Goal: Task Accomplishment & Management: Manage account settings

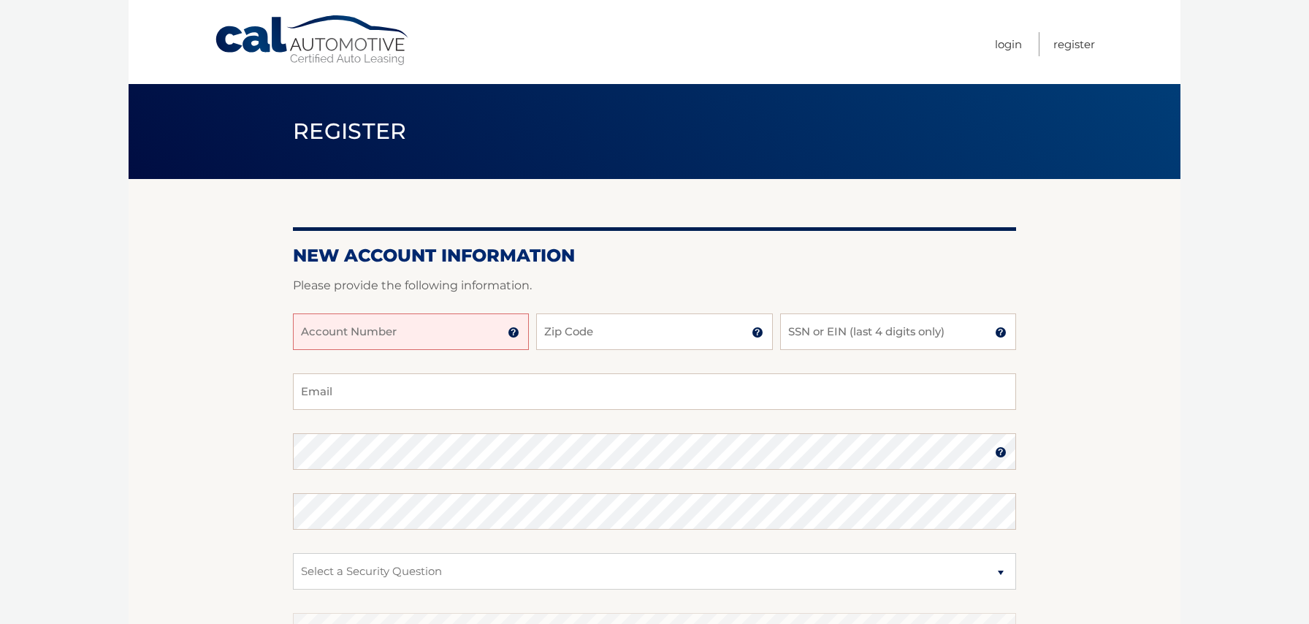
click at [449, 341] on input "Account Number" at bounding box center [411, 331] width 236 height 37
type input "44456020684"
click at [558, 331] on input "Zip Code" at bounding box center [654, 331] width 236 height 37
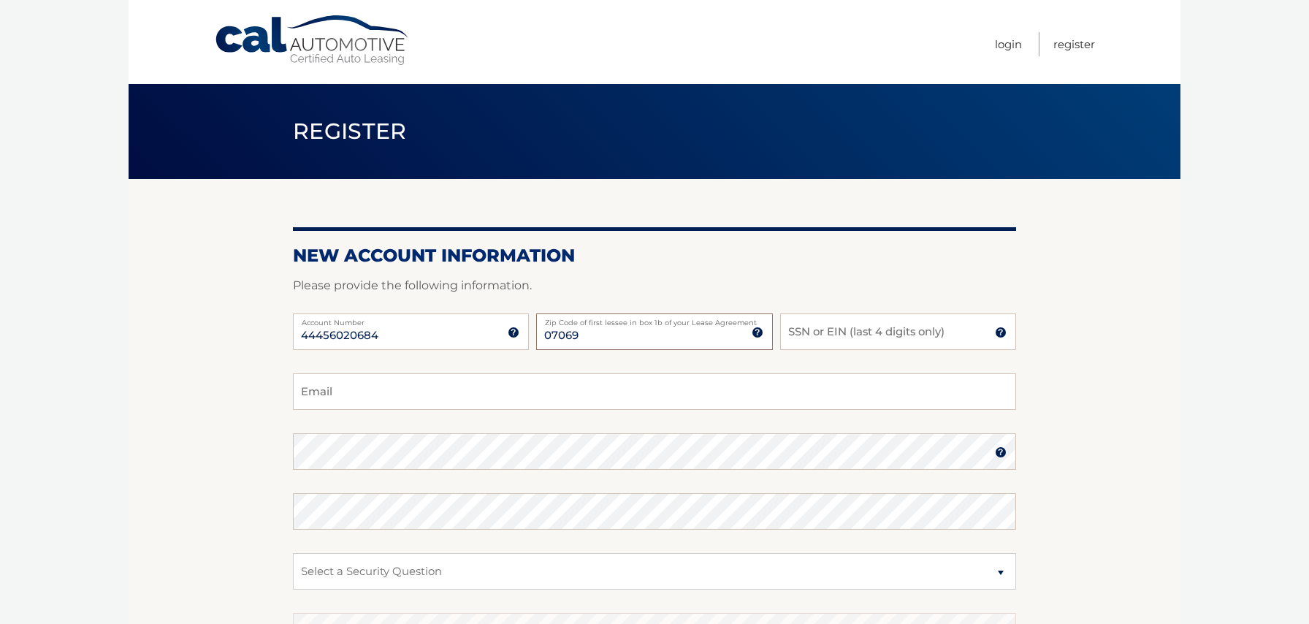
type input "07069"
click at [802, 327] on input "SSN or EIN (last 4 digits only)" at bounding box center [898, 331] width 236 height 37
type input "4157"
type input "eddierenata@aol.com"
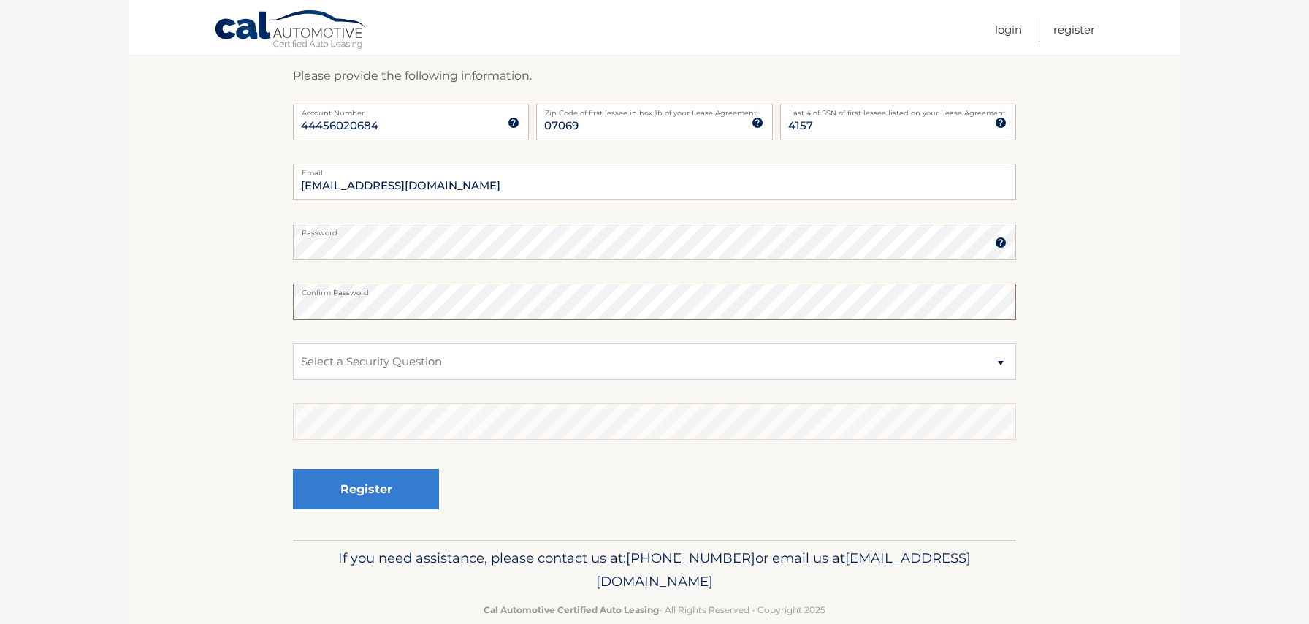
scroll to position [237, 0]
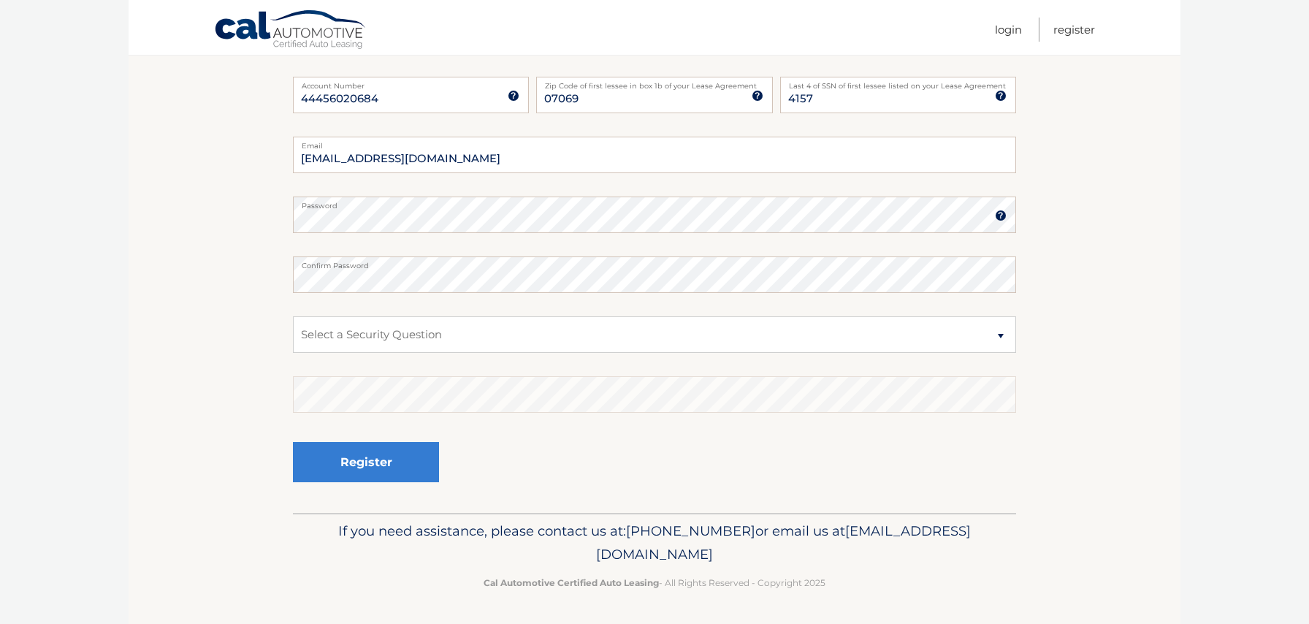
click at [736, 357] on fieldset "eddierenata@aol.com Email Password Password should be a minimum of 6 characters…" at bounding box center [654, 325] width 723 height 376
click at [726, 348] on select "Select a Security Question What was the name of your elementary school? What is…" at bounding box center [654, 334] width 723 height 37
select select "5"
click at [293, 316] on select "Select a Security Question What was the name of your elementary school? What is…" at bounding box center [654, 334] width 723 height 37
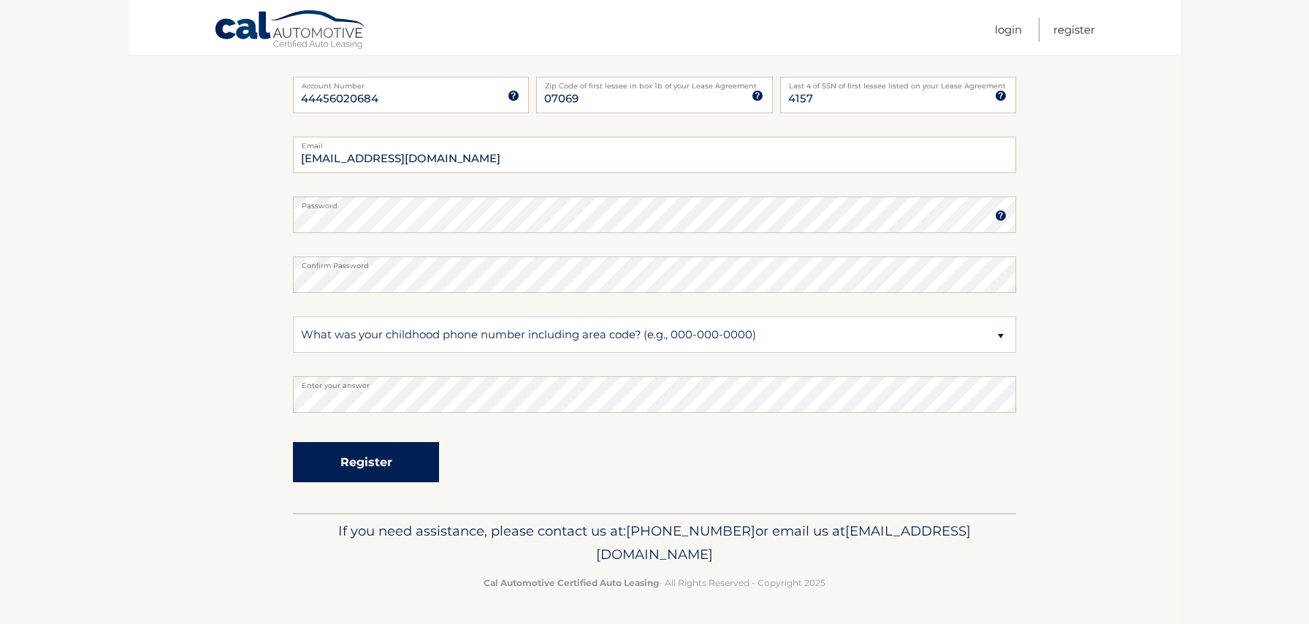
click at [425, 461] on button "Register" at bounding box center [366, 462] width 146 height 40
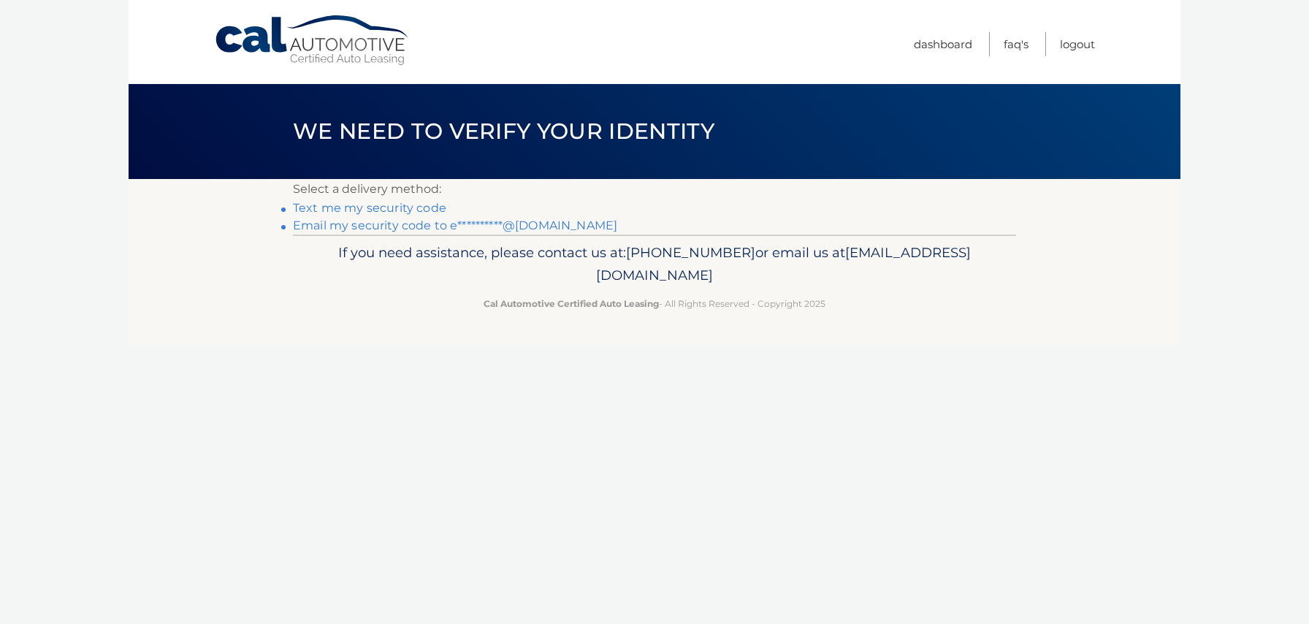
click at [0, 623] on nordpass-portal at bounding box center [0, 624] width 0 height 0
click at [527, 229] on link "**********" at bounding box center [455, 225] width 324 height 14
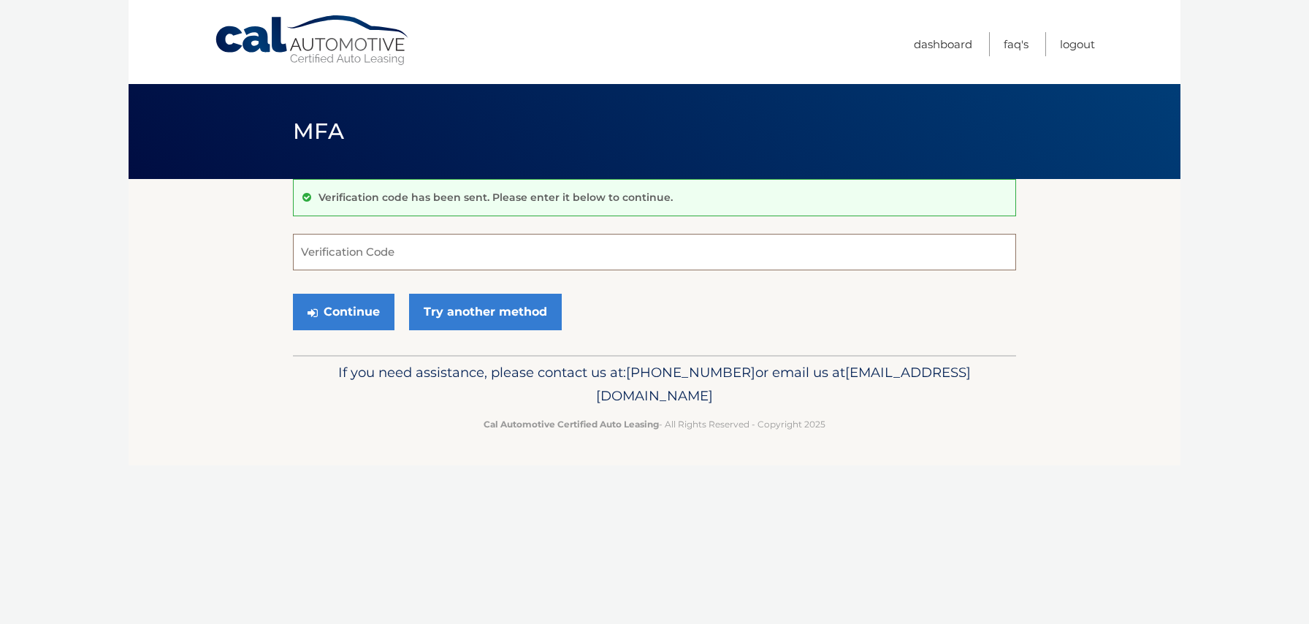
click at [504, 253] on input "Verification Code" at bounding box center [654, 252] width 723 height 37
type input "324387"
click at [364, 305] on button "Continue" at bounding box center [344, 312] width 102 height 37
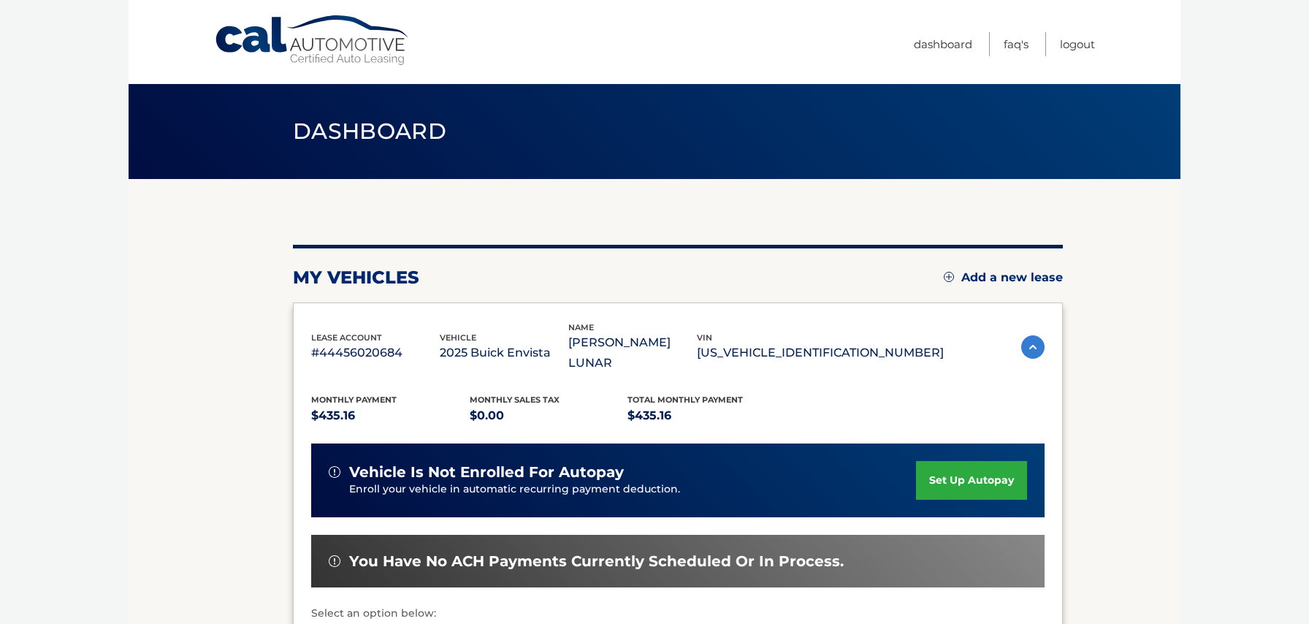
click at [998, 461] on link "set up autopay" at bounding box center [971, 480] width 111 height 39
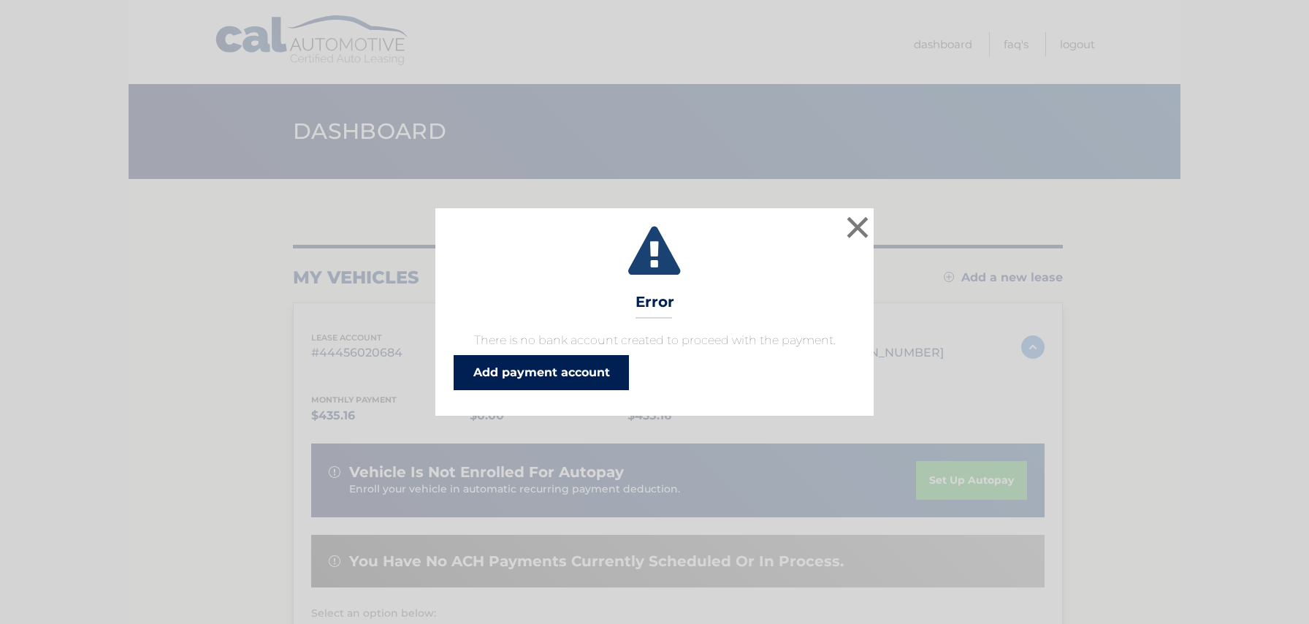
click at [607, 370] on link "Add payment account" at bounding box center [541, 372] width 175 height 35
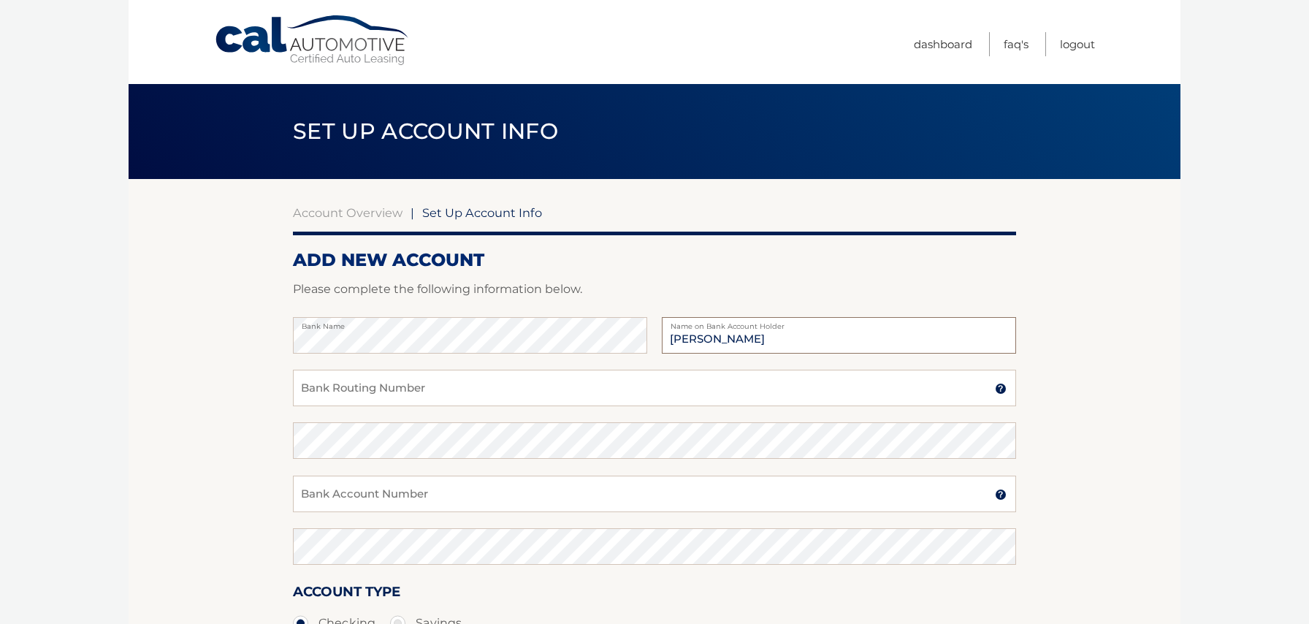
type input "[PERSON_NAME]"
click at [416, 386] on input "Bank Routing Number" at bounding box center [654, 388] width 723 height 37
type input "021200339"
click at [378, 495] on input "Bank Account Number" at bounding box center [654, 494] width 723 height 37
type input "381062663188"
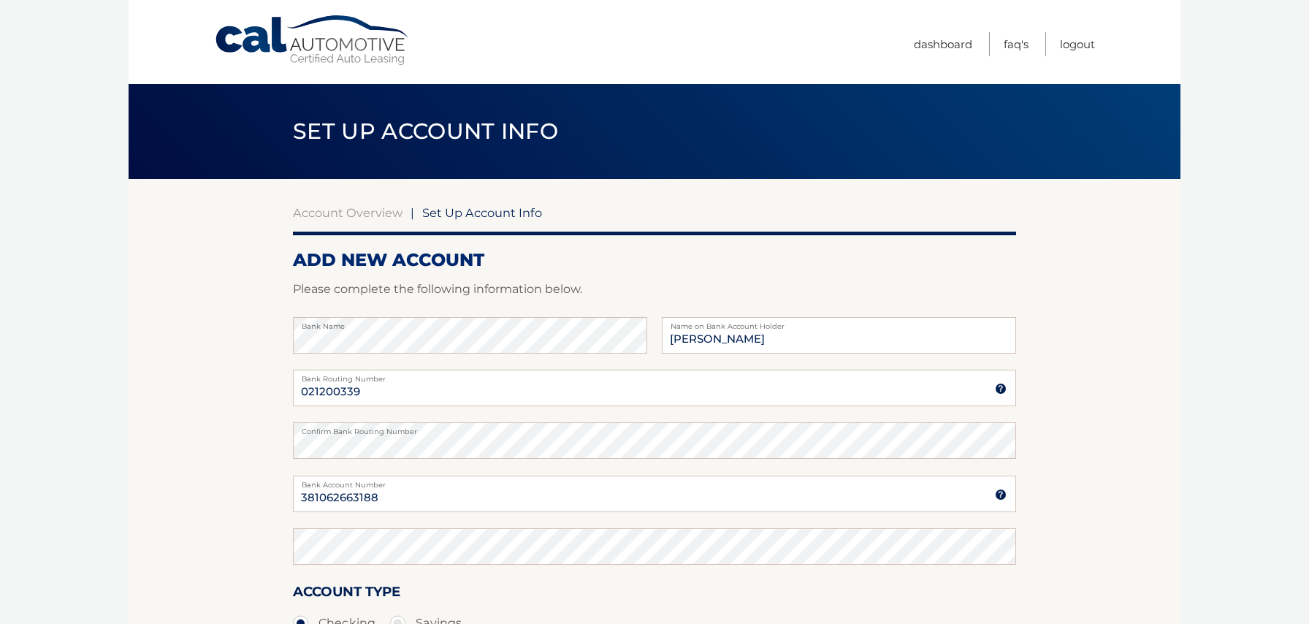
scroll to position [224, 0]
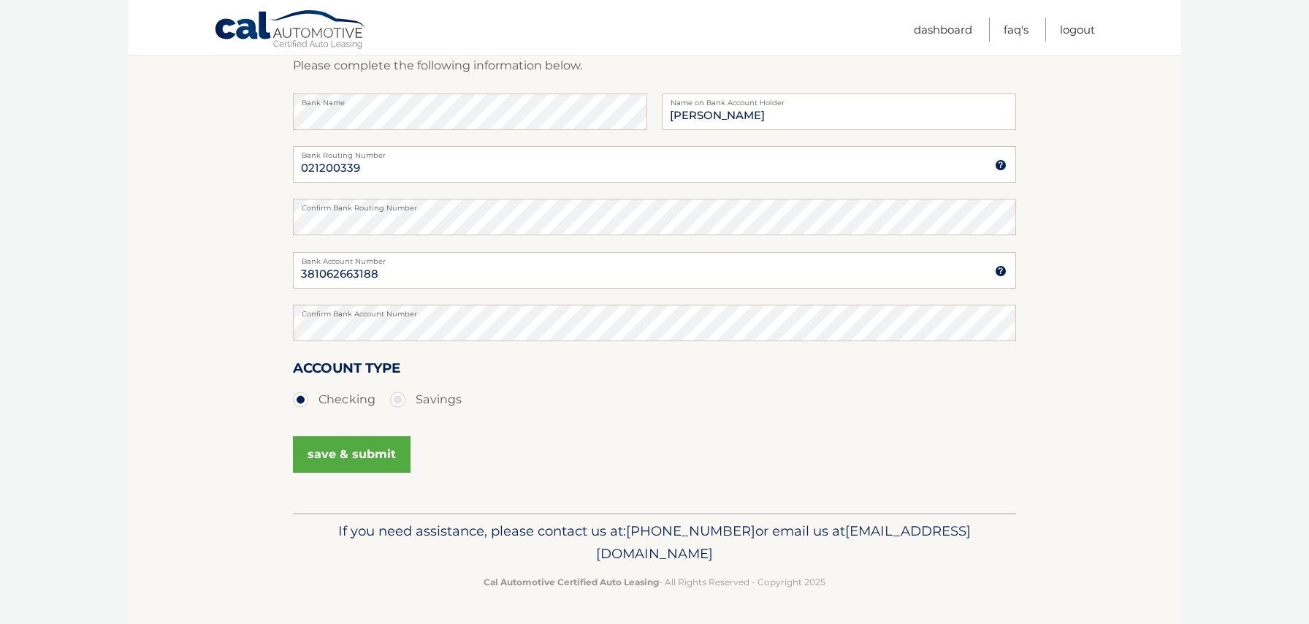
click at [371, 448] on button "save & submit" at bounding box center [352, 454] width 118 height 37
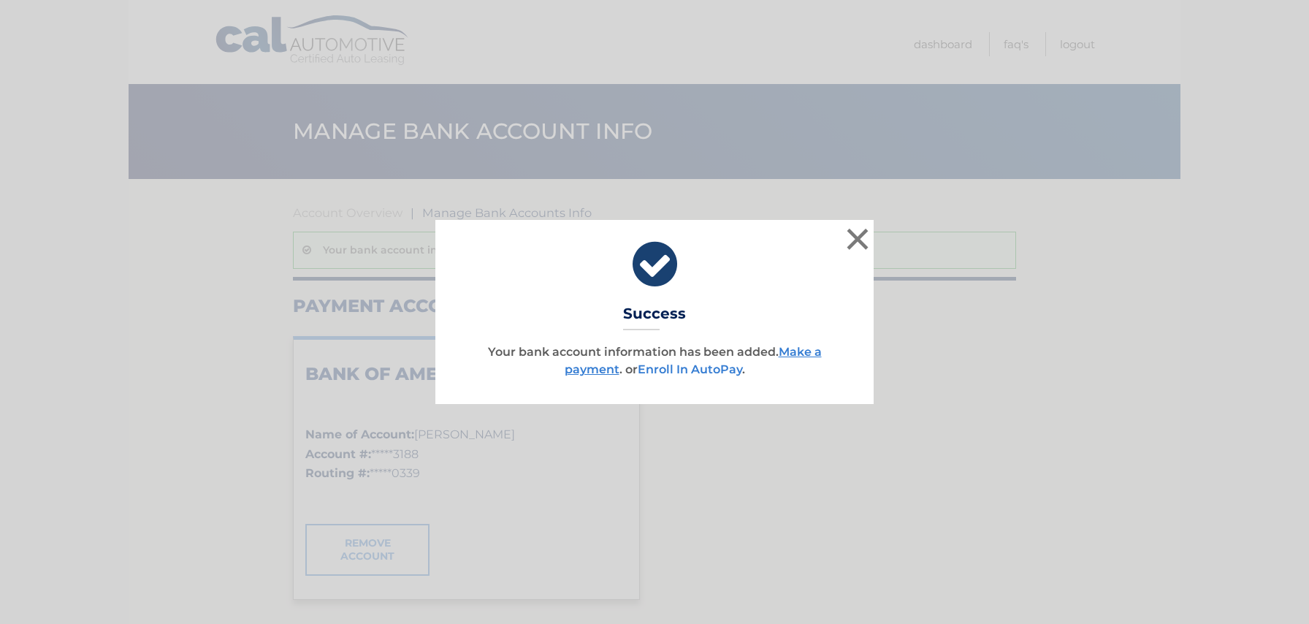
click at [660, 375] on link "Enroll In AutoPay" at bounding box center [690, 369] width 104 height 14
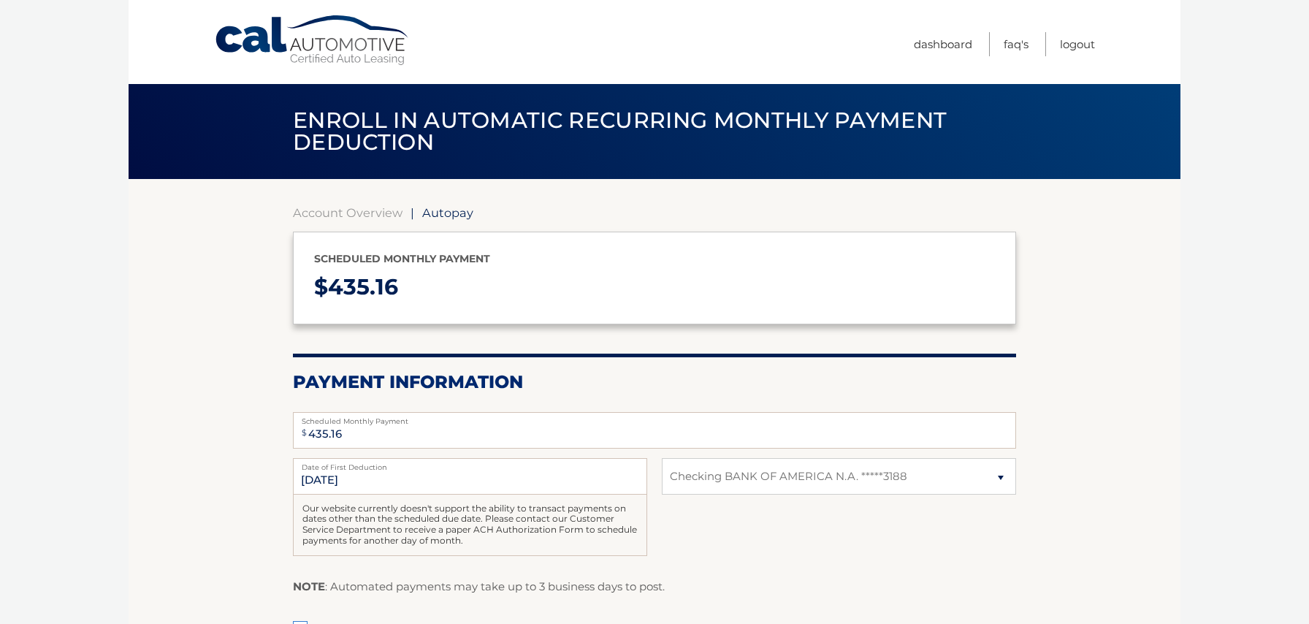
select select "ODczNTU2NzYtZDJlMS00MDE0LWJhOWItZmNiYmQzMGE1MGYx"
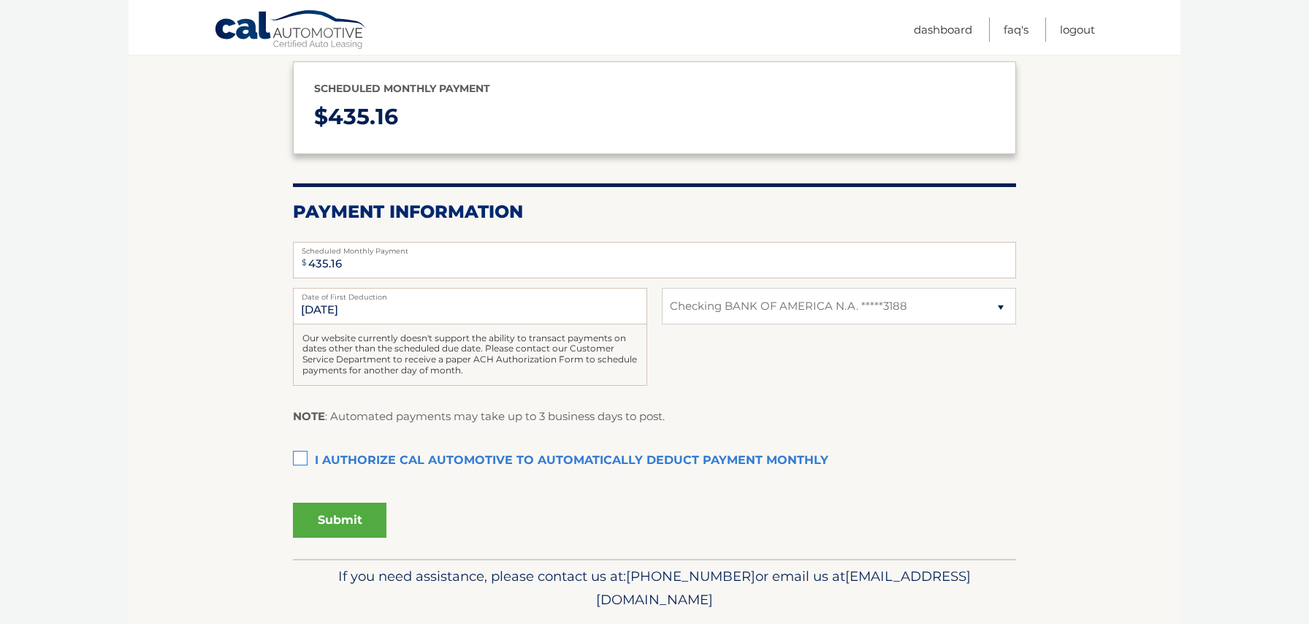
scroll to position [175, 0]
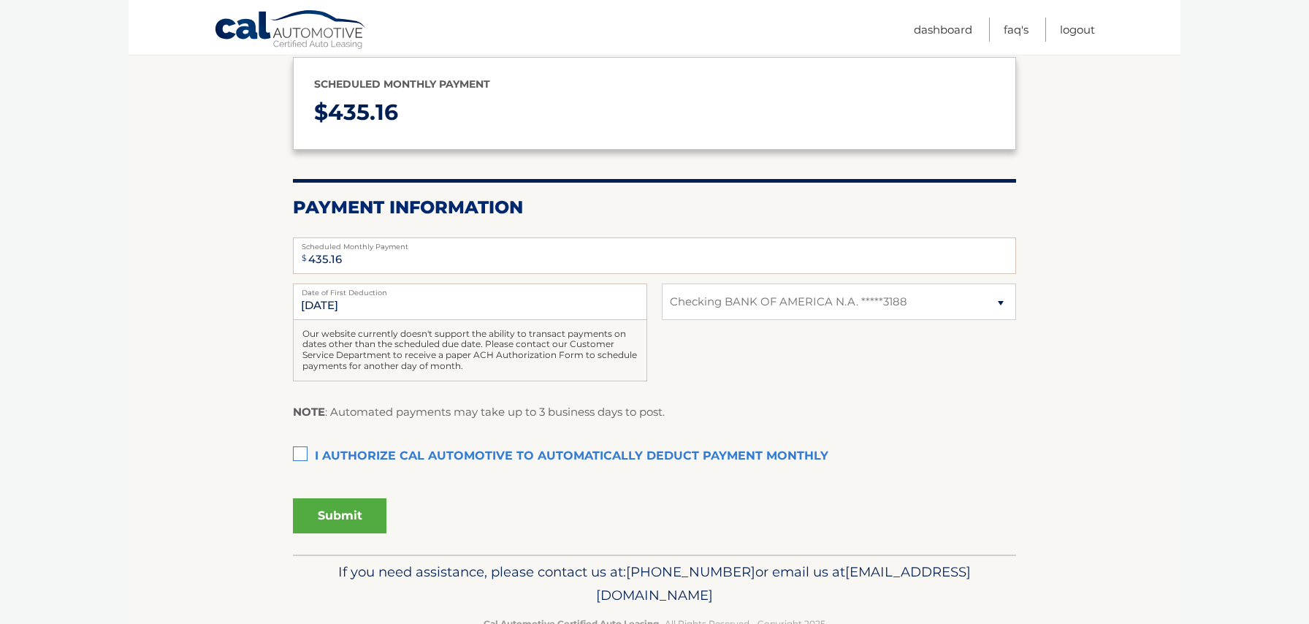
click at [301, 454] on label "I authorize cal automotive to automatically deduct payment monthly This checkbo…" at bounding box center [654, 456] width 723 height 29
click at [0, 0] on input "I authorize cal automotive to automatically deduct payment monthly This checkbo…" at bounding box center [0, 0] width 0 height 0
click at [331, 513] on button "Submit" at bounding box center [340, 515] width 94 height 35
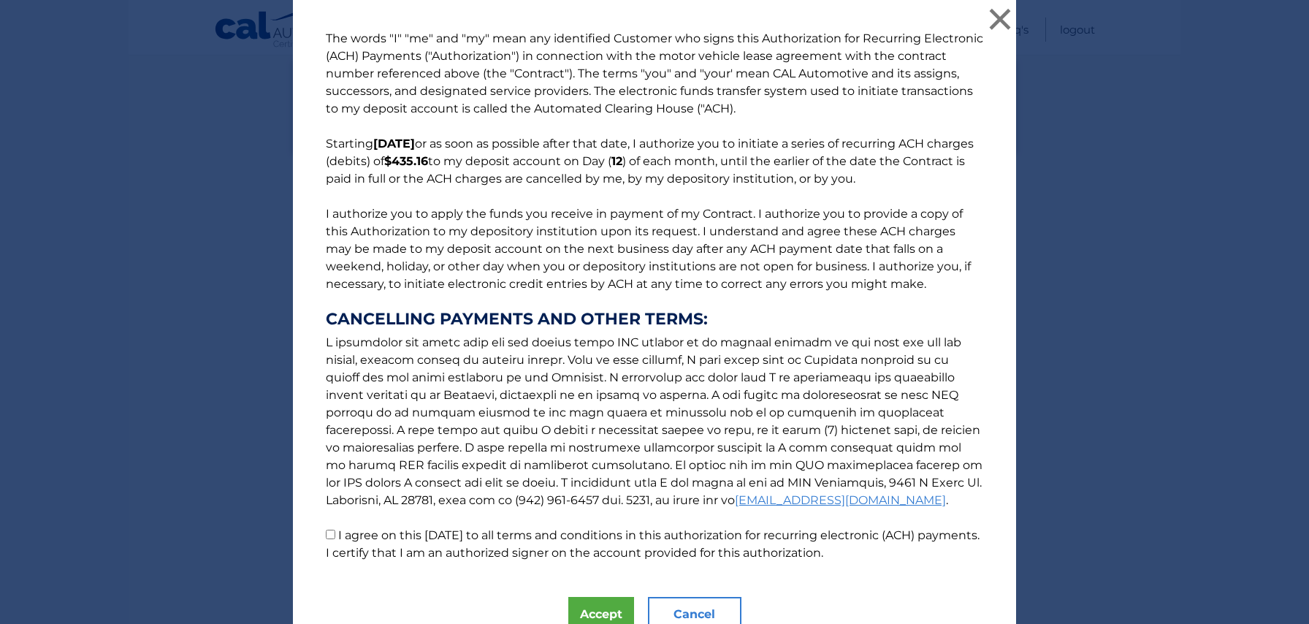
click at [331, 535] on input "I agree on this 10/12/2025 to all terms and conditions in this authorization fo…" at bounding box center [330, 534] width 9 height 9
checkbox input "true"
click at [604, 609] on button "Accept" at bounding box center [601, 614] width 66 height 35
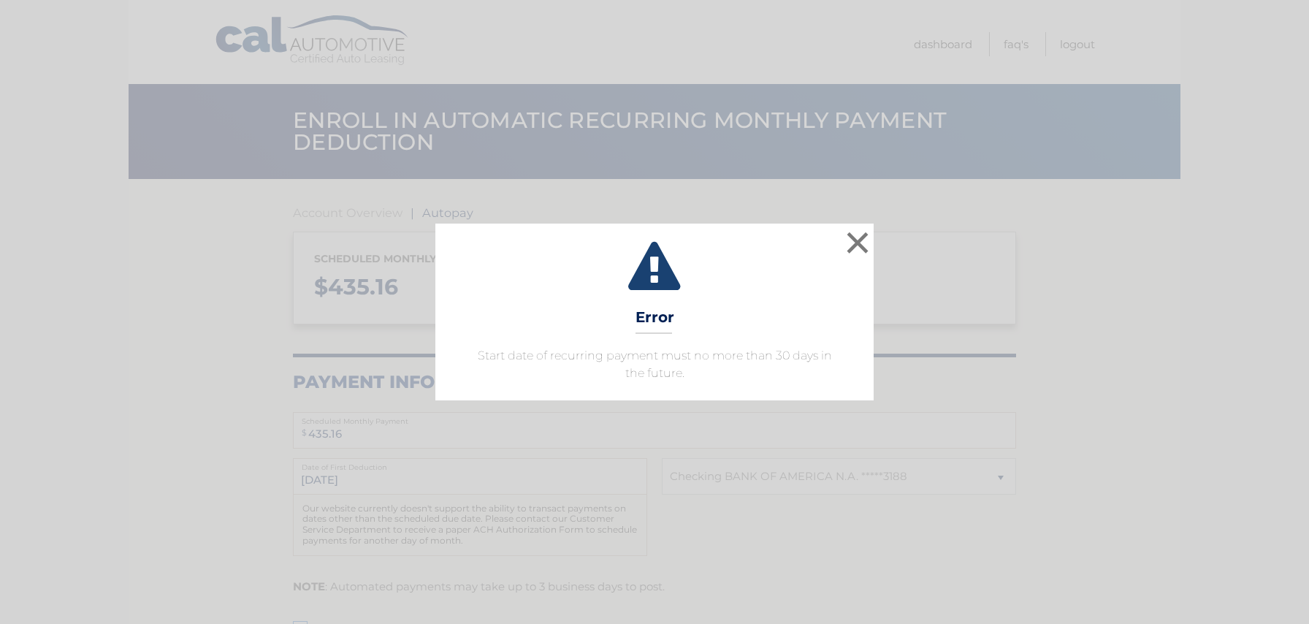
select select "ODczNTU2NzYtZDJlMS00MDE0LWJhOWItZmNiYmQzMGE1MGYx"
click at [857, 240] on button "×" at bounding box center [857, 242] width 29 height 29
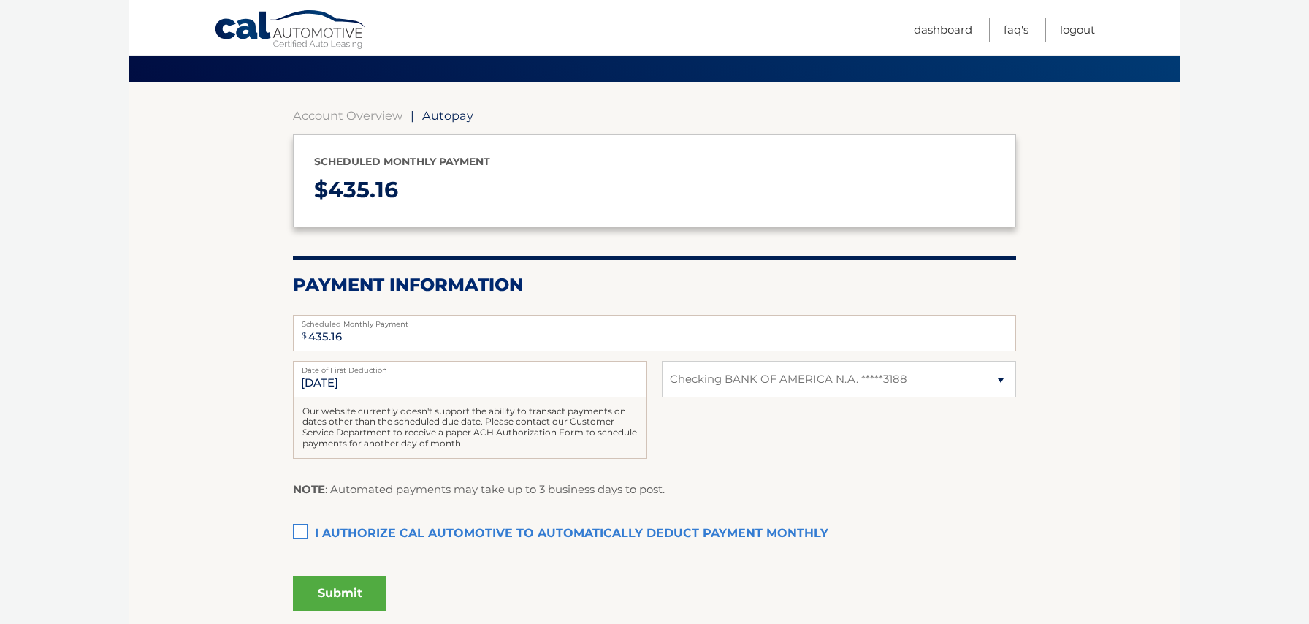
scroll to position [98, 0]
click at [299, 529] on label "I authorize cal automotive to automatically deduct payment monthly This checkbo…" at bounding box center [654, 533] width 723 height 29
click at [0, 0] on input "I authorize cal automotive to automatically deduct payment monthly This checkbo…" at bounding box center [0, 0] width 0 height 0
click at [332, 595] on button "Submit" at bounding box center [340, 592] width 94 height 35
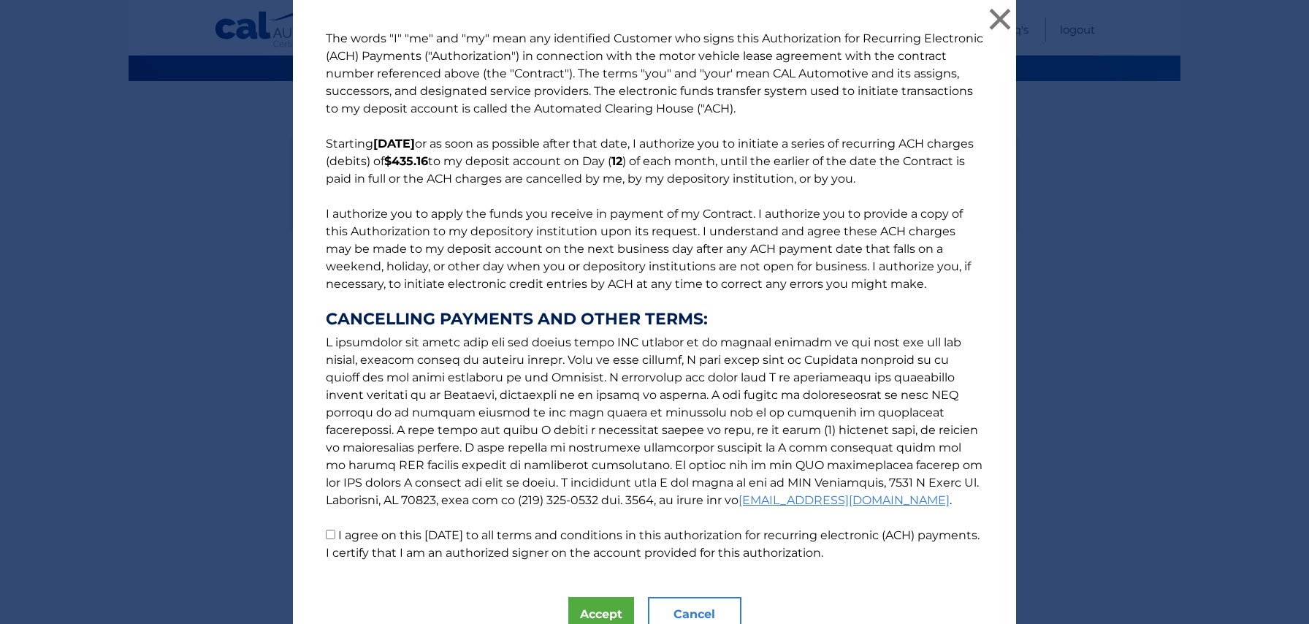
click at [334, 533] on input "I agree on this [DATE] to all terms and conditions in this authorization for re…" at bounding box center [330, 534] width 9 height 9
checkbox input "true"
click at [622, 612] on button "Accept" at bounding box center [601, 614] width 66 height 35
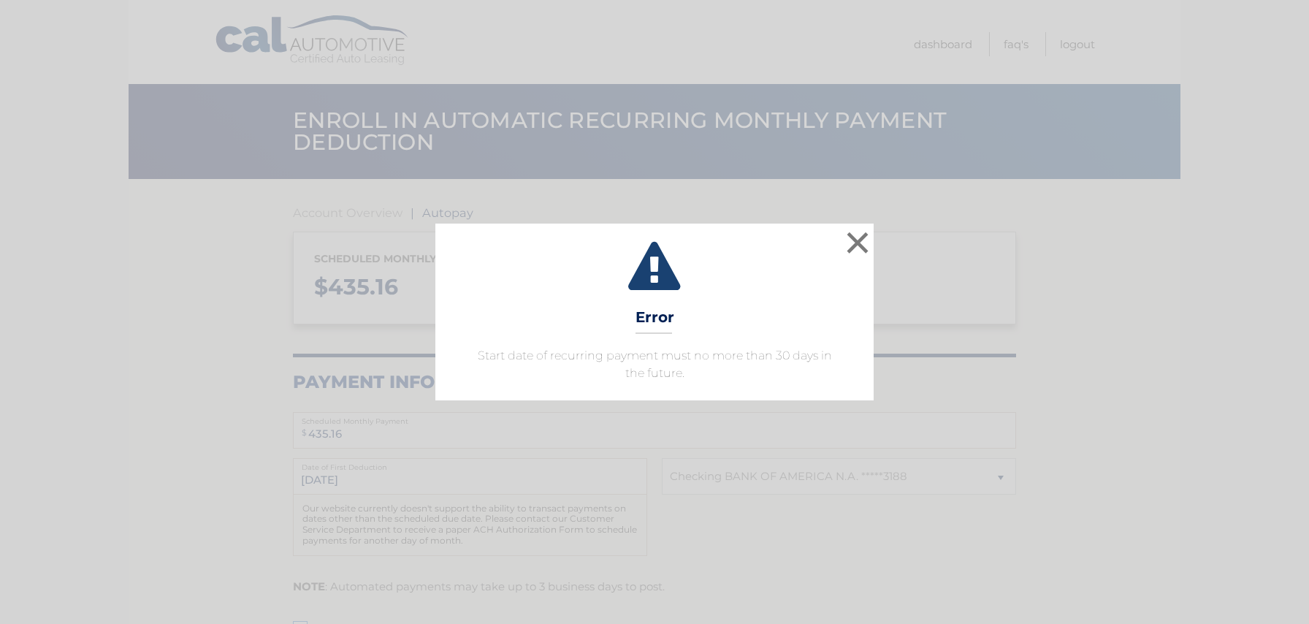
select select "ODczNTU2NzYtZDJlMS00MDE0LWJhOWItZmNiYmQzMGE1MGYx"
click at [851, 235] on button "×" at bounding box center [857, 242] width 29 height 29
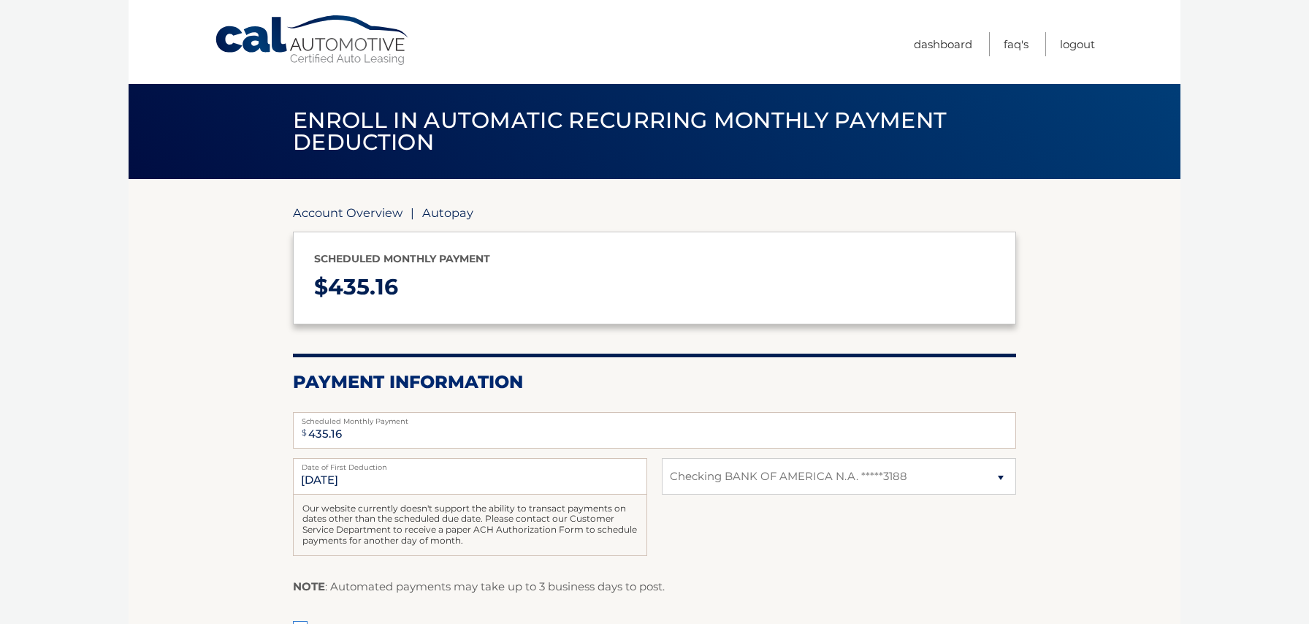
click at [330, 213] on link "Account Overview" at bounding box center [348, 212] width 110 height 15
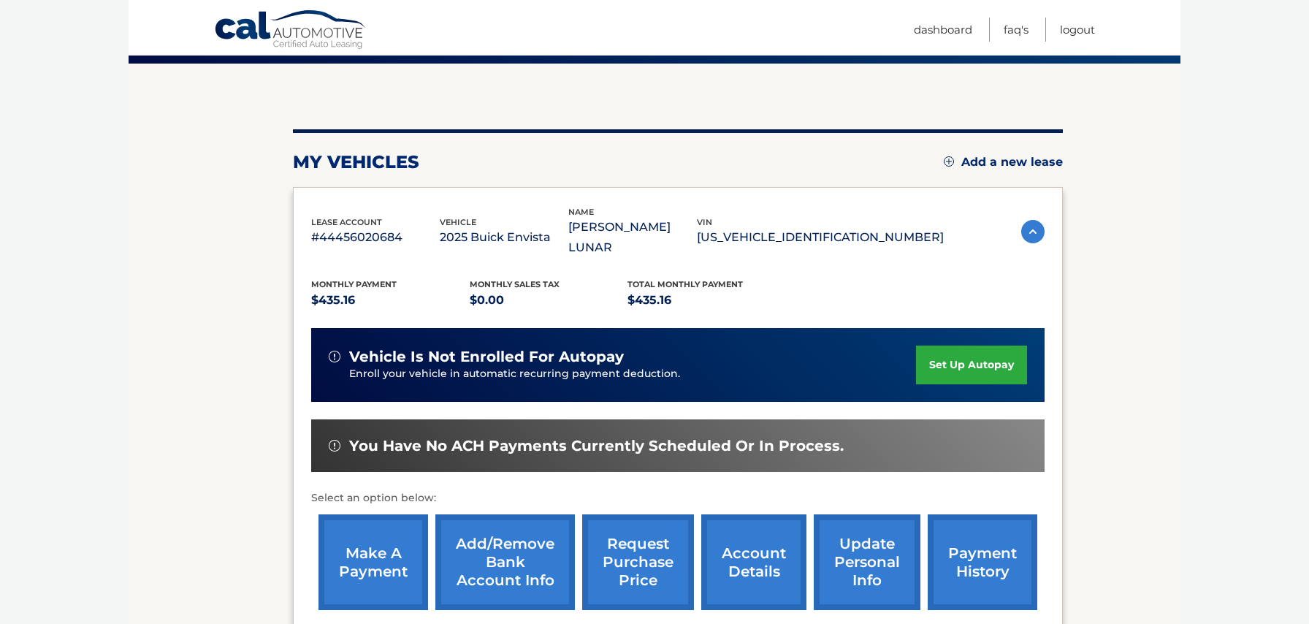
scroll to position [125, 0]
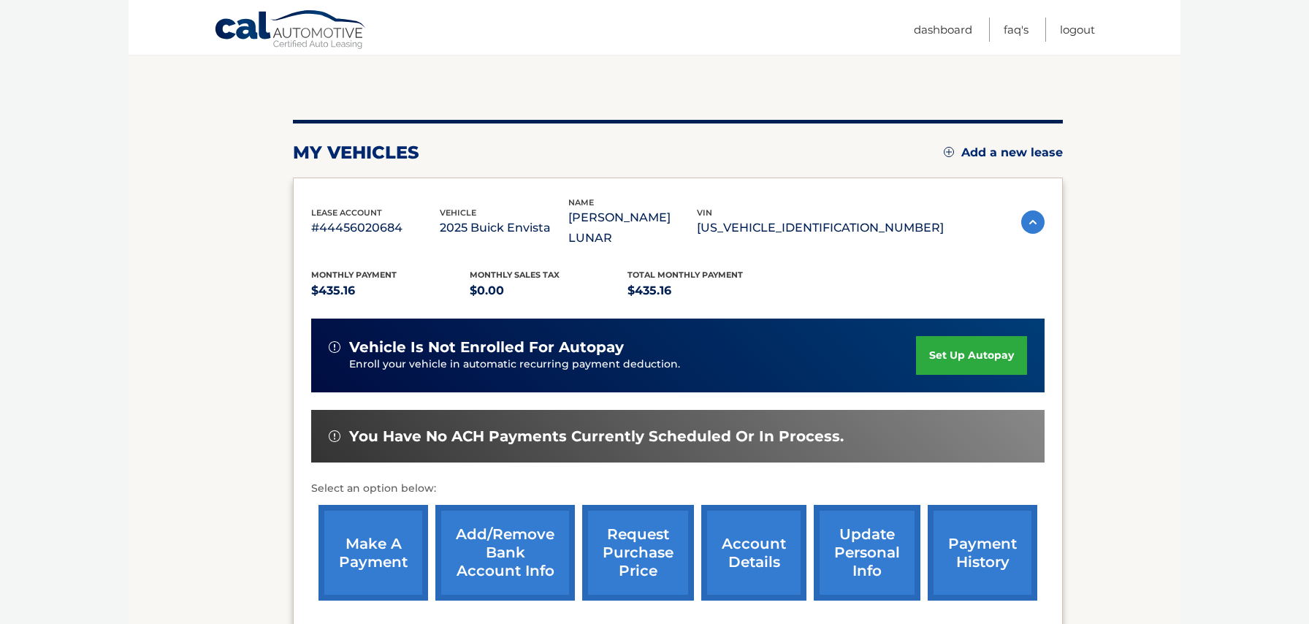
click at [367, 555] on link "make a payment" at bounding box center [374, 553] width 110 height 96
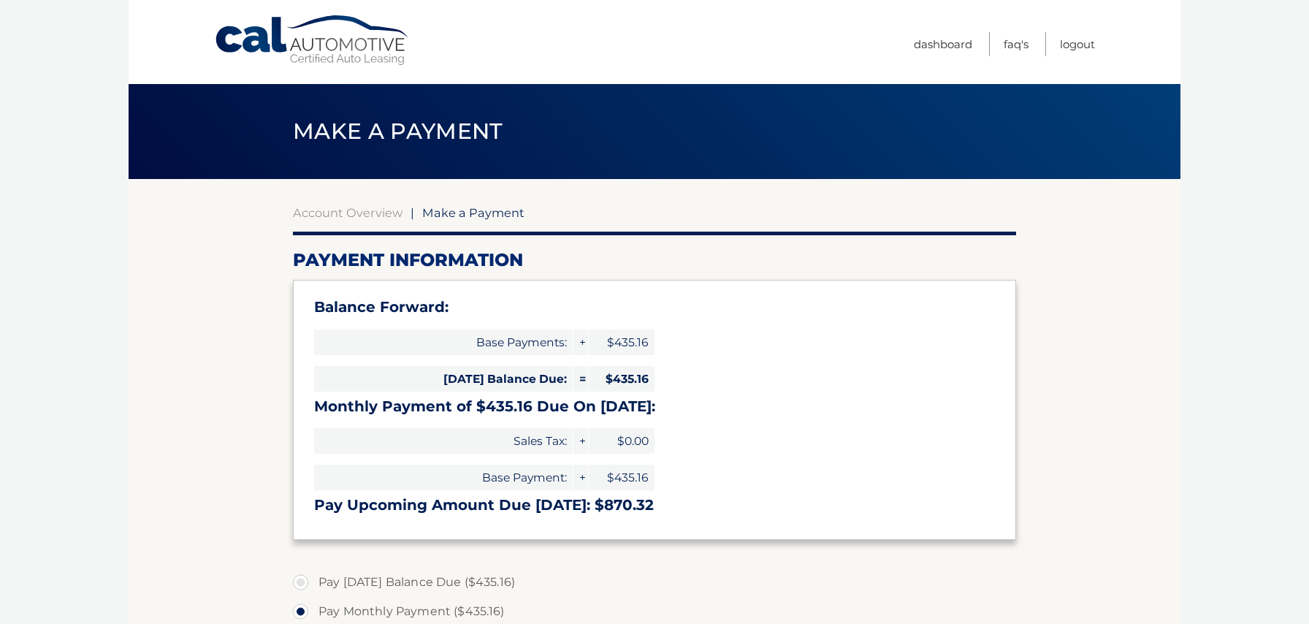
select select "ODczNTU2NzYtZDJlMS00MDE0LWJhOWItZmNiYmQzMGE1MGYx"
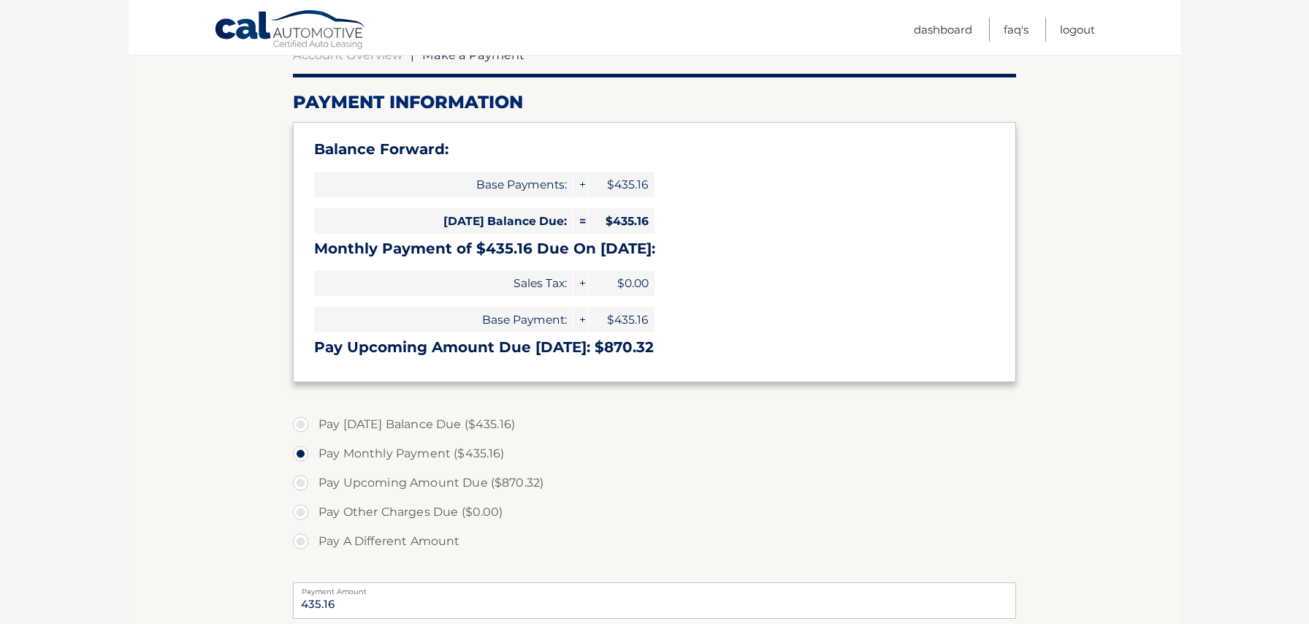
scroll to position [159, 0]
click at [433, 426] on label "Pay [DATE] Balance Due ($435.16)" at bounding box center [654, 423] width 723 height 29
click at [313, 426] on input "Pay [DATE] Balance Due ($435.16)" at bounding box center [306, 420] width 15 height 23
radio input "true"
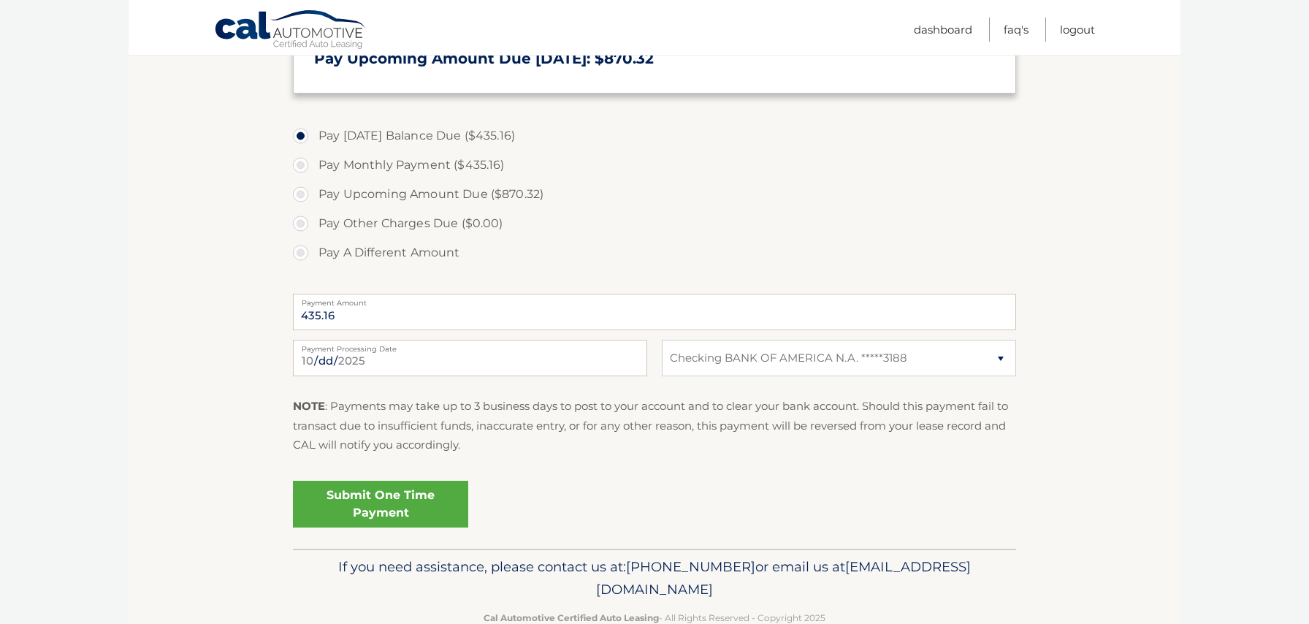
scroll to position [449, 0]
click at [443, 496] on link "Submit One Time Payment" at bounding box center [380, 502] width 175 height 47
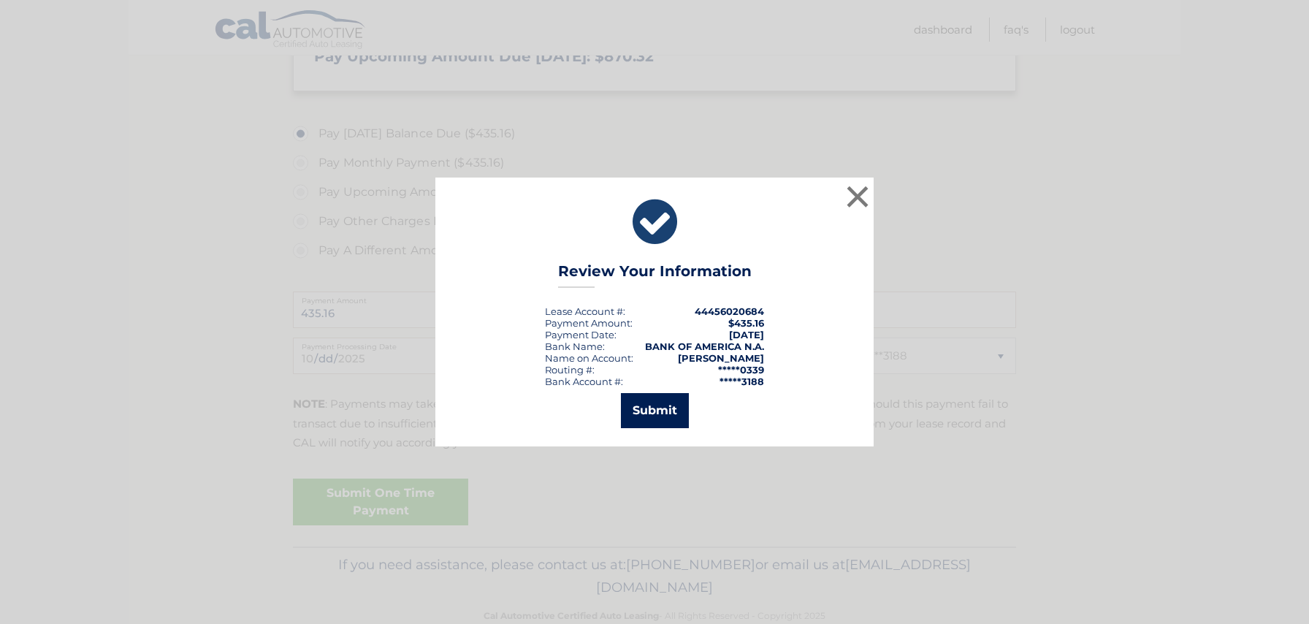
click at [658, 410] on button "Submit" at bounding box center [655, 410] width 68 height 35
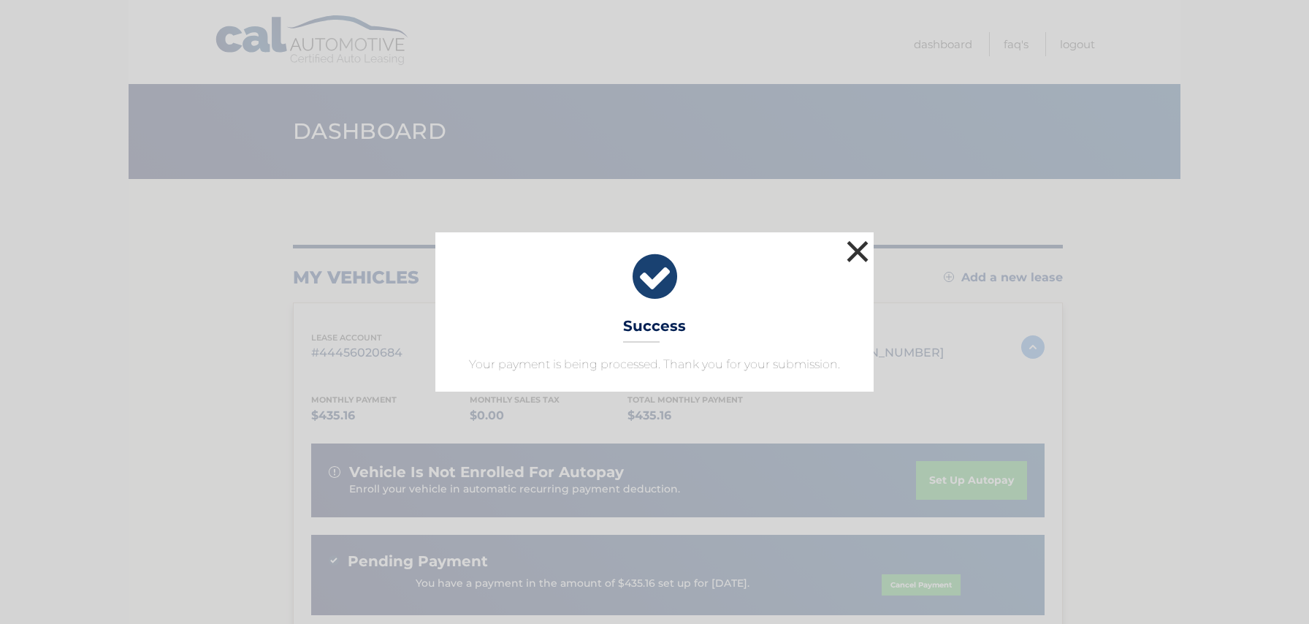
click at [856, 257] on button "×" at bounding box center [857, 251] width 29 height 29
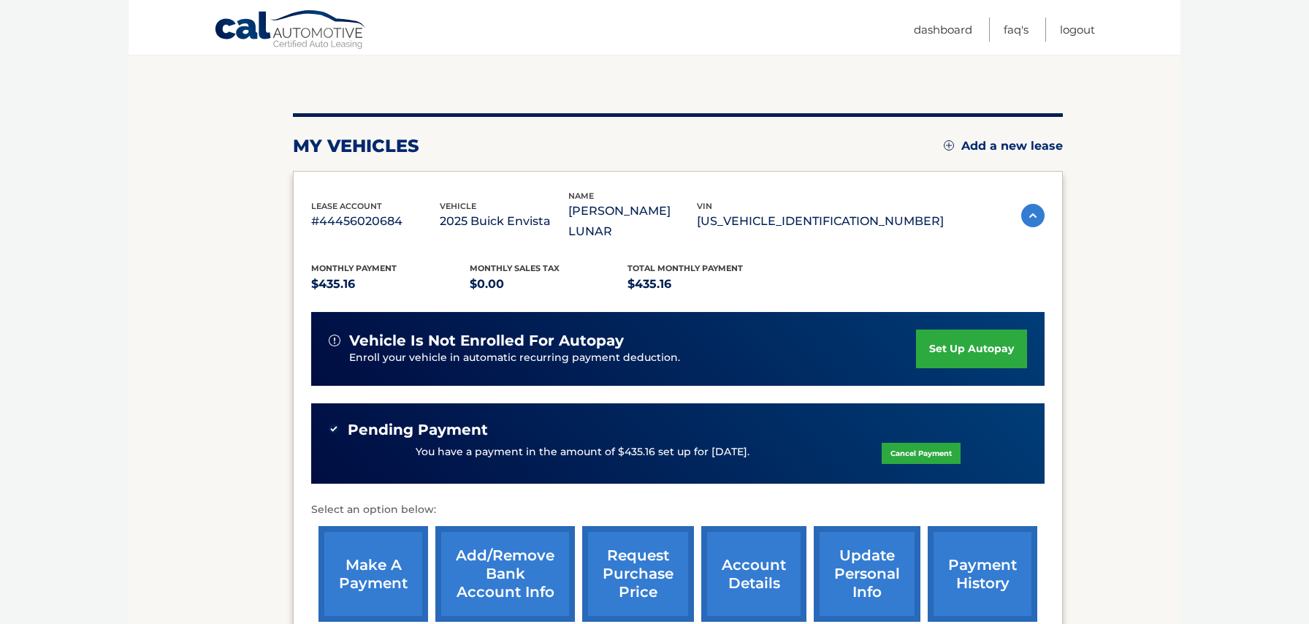
scroll to position [91, 0]
